Goal: Task Accomplishment & Management: Use online tool/utility

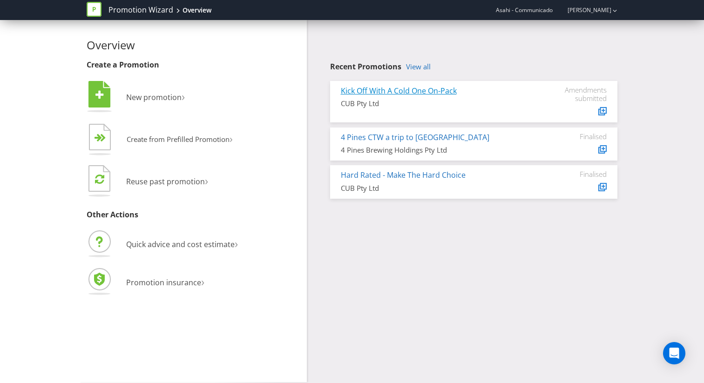
click at [425, 90] on link "Kick Off With A Cold One On-Pack" at bounding box center [399, 91] width 116 height 10
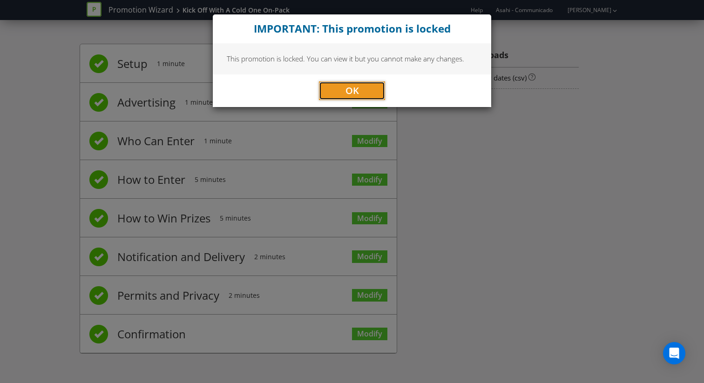
click at [349, 96] on span "OK" at bounding box center [353, 90] width 14 height 13
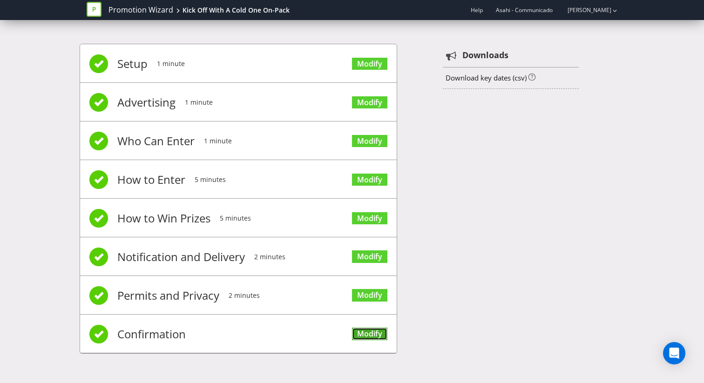
click at [365, 335] on link "Modify" at bounding box center [369, 334] width 35 height 13
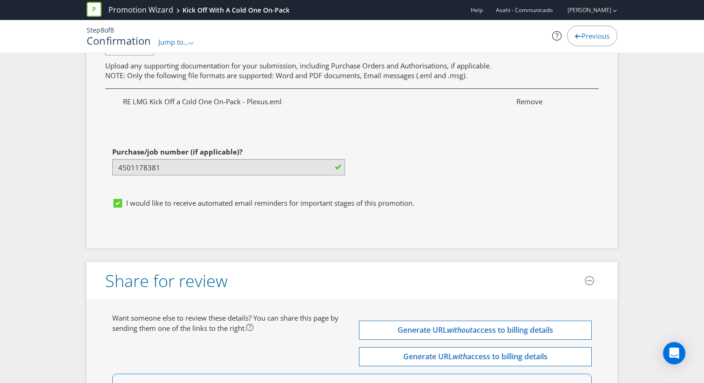
scroll to position [3844, 0]
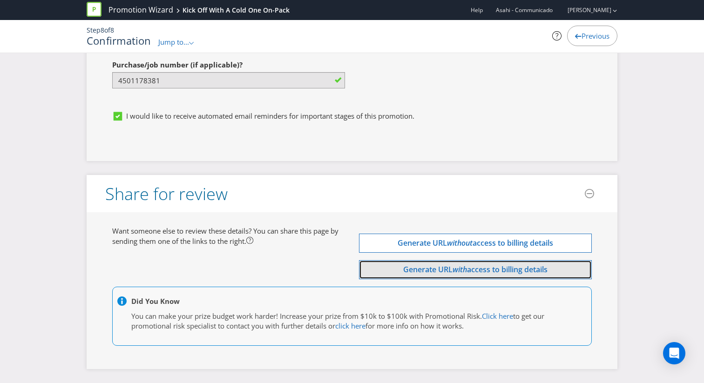
click at [488, 269] on span "access to billing details" at bounding box center [507, 269] width 81 height 10
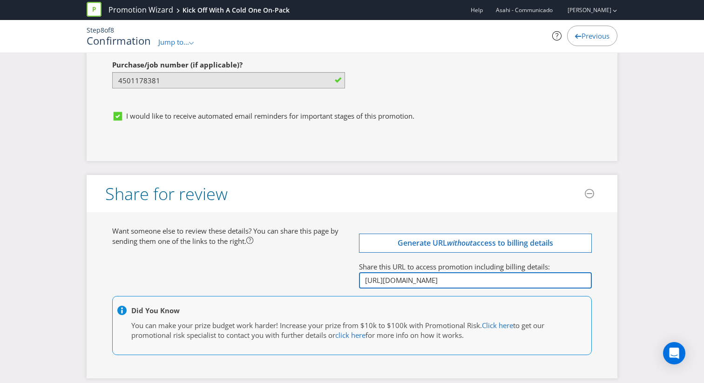
click at [364, 280] on input "http://app.plexuspromotions.com.au/p/eyJpZCI6MjUwMzAsImluY2x1ZGVfZmluYW5jaWFsX2…" at bounding box center [475, 280] width 233 height 16
click at [364, 279] on input "http://app.plexuspromotions.com.au/p/eyJpZCI6MjUwMzAsImluY2x1ZGVfZmluYW5jaWFsX2…" at bounding box center [475, 280] width 233 height 16
click at [369, 283] on input "http://app.plexuspromotions.com.au/p/eyJpZCI6MjUwMzAsImluY2x1ZGVfZmluYW5jaWFsX2…" at bounding box center [475, 280] width 233 height 16
click at [363, 281] on input "http://app.plexuspromotions.com.au/p/eyJpZCI6MjUwMzAsImluY2x1ZGVfZmluYW5jaWFsX2…" at bounding box center [475, 280] width 233 height 16
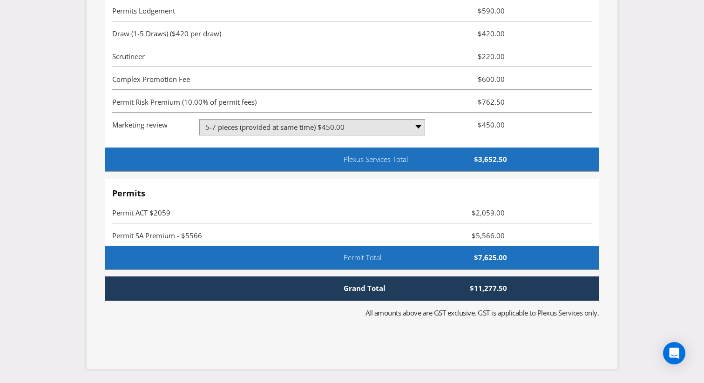
scroll to position [2717, 0]
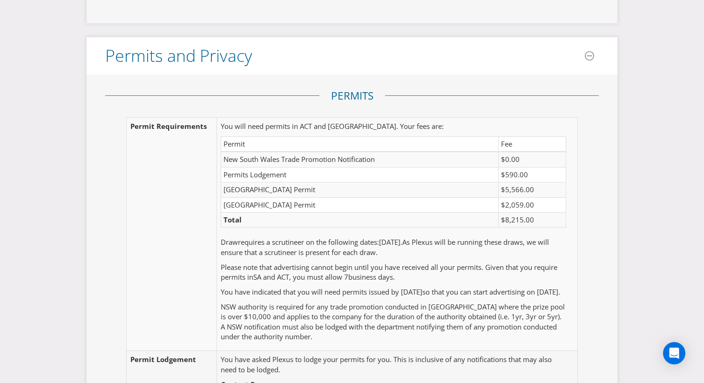
scroll to position [1843, 0]
